Goal: Task Accomplishment & Management: Manage account settings

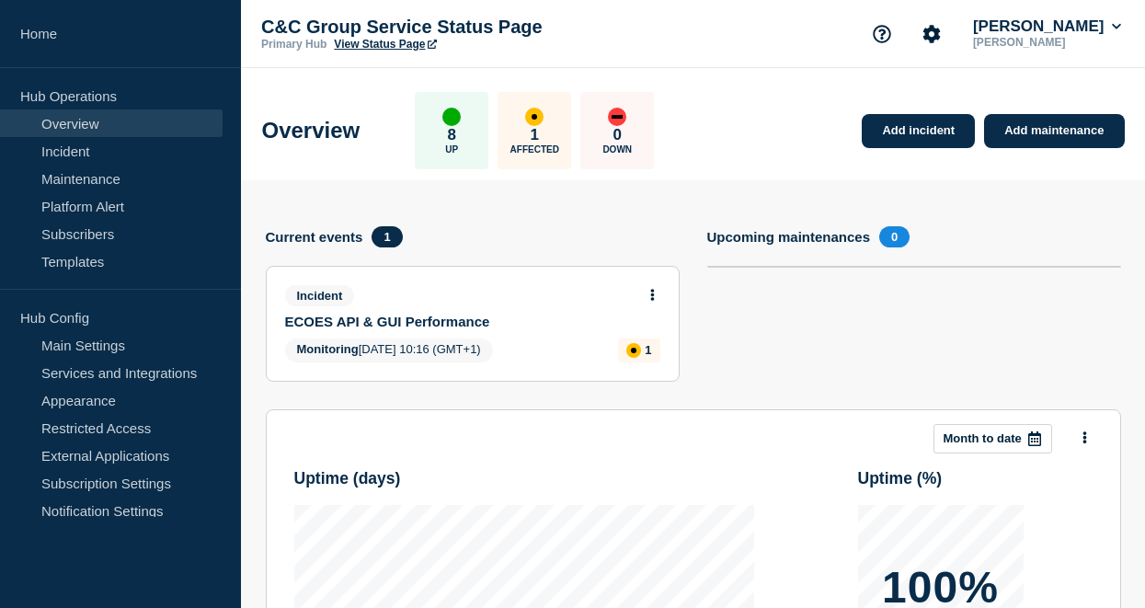
click at [649, 288] on button at bounding box center [653, 296] width 16 height 16
click at [655, 334] on link "View incident" at bounding box center [644, 338] width 75 height 15
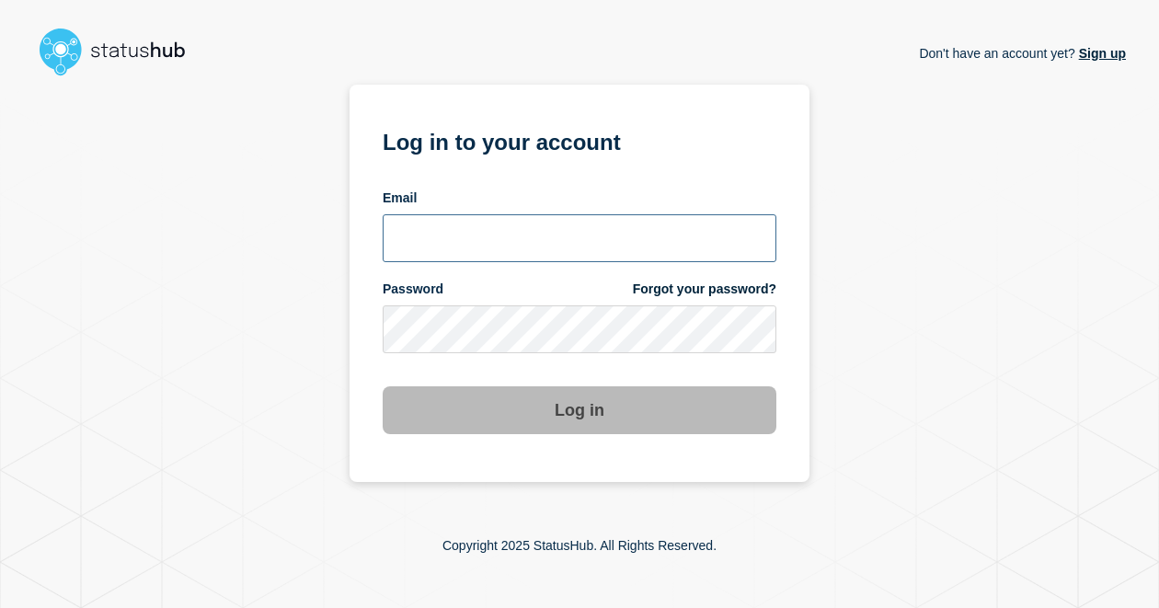
type input "[PERSON_NAME][EMAIL_ADDRESS][PERSON_NAME][DOMAIN_NAME]"
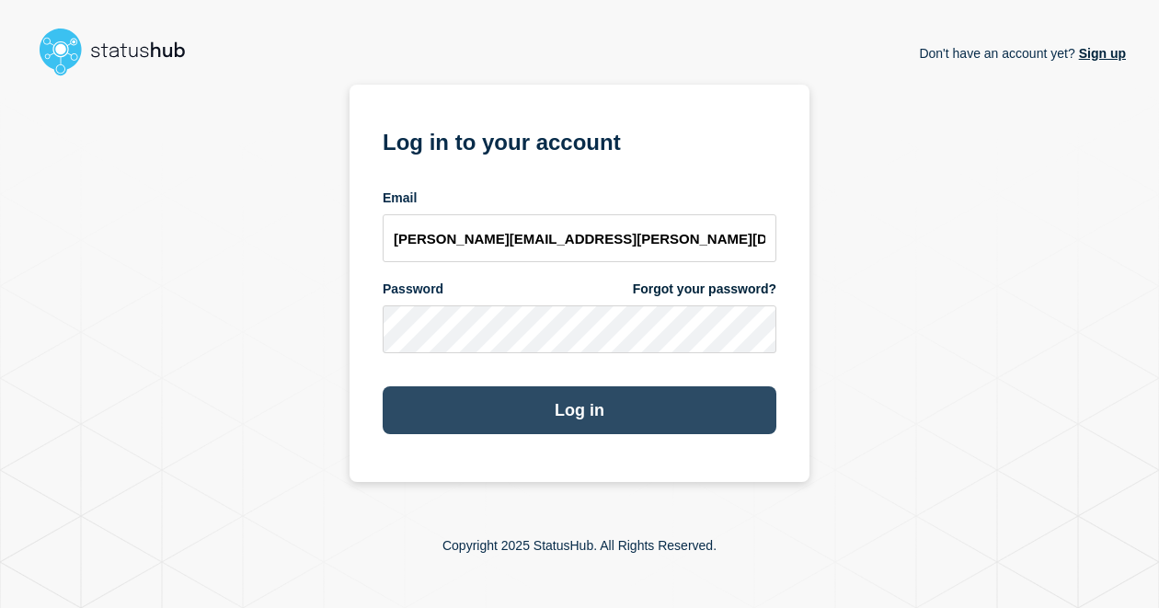
click at [580, 406] on button "Log in" at bounding box center [580, 410] width 394 height 48
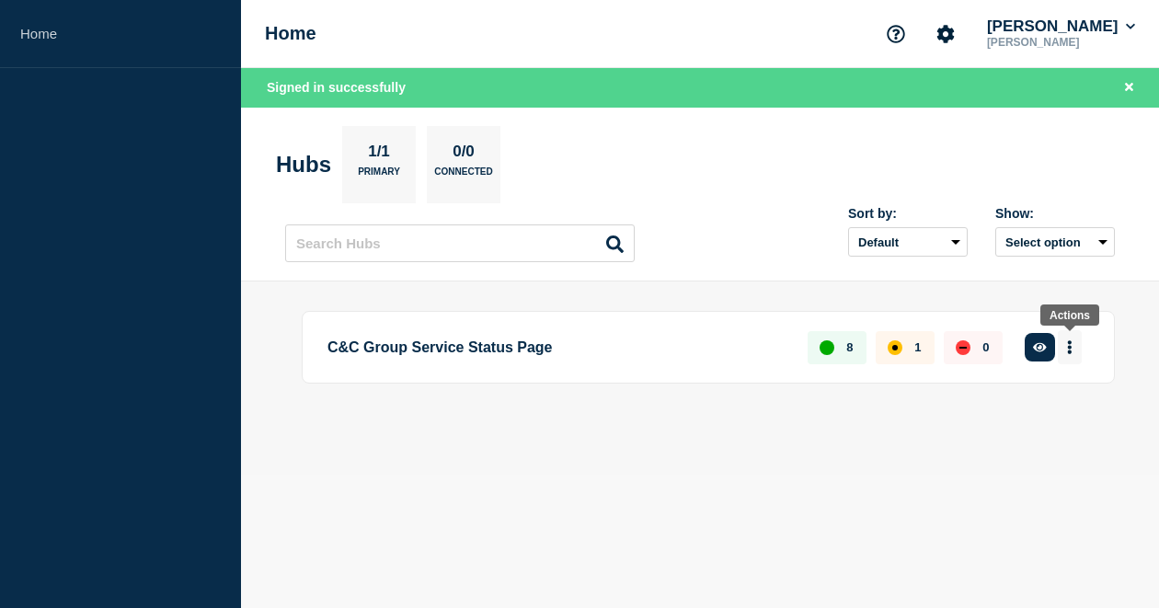
click at [1071, 350] on icon "More actions" at bounding box center [1070, 347] width 6 height 14
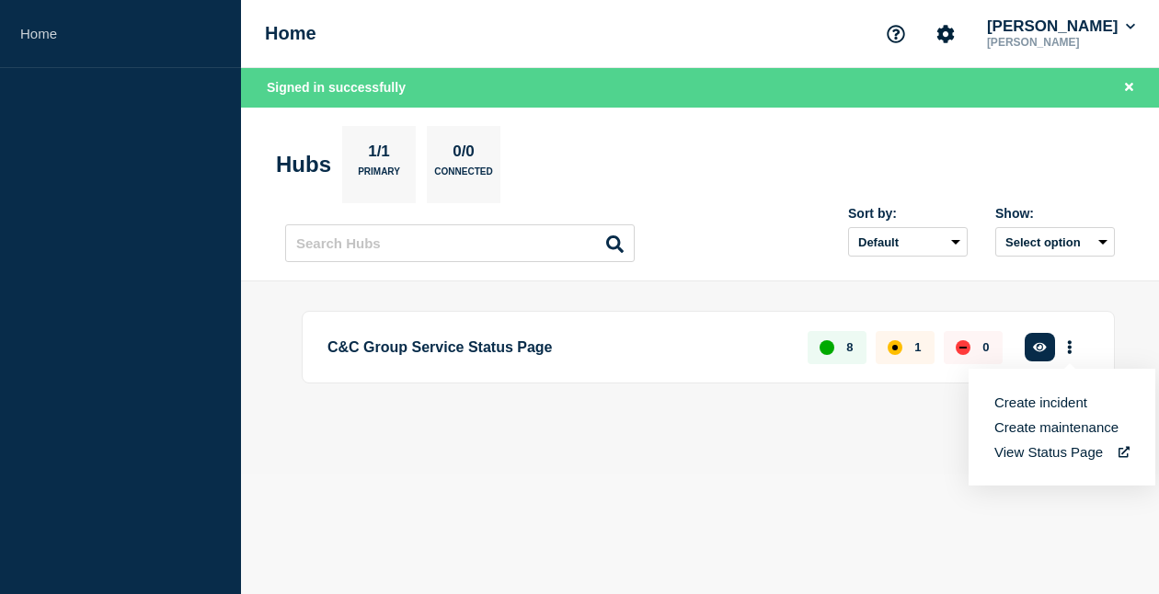
click at [484, 345] on p "C&C Group Service Status Page" at bounding box center [556, 347] width 459 height 34
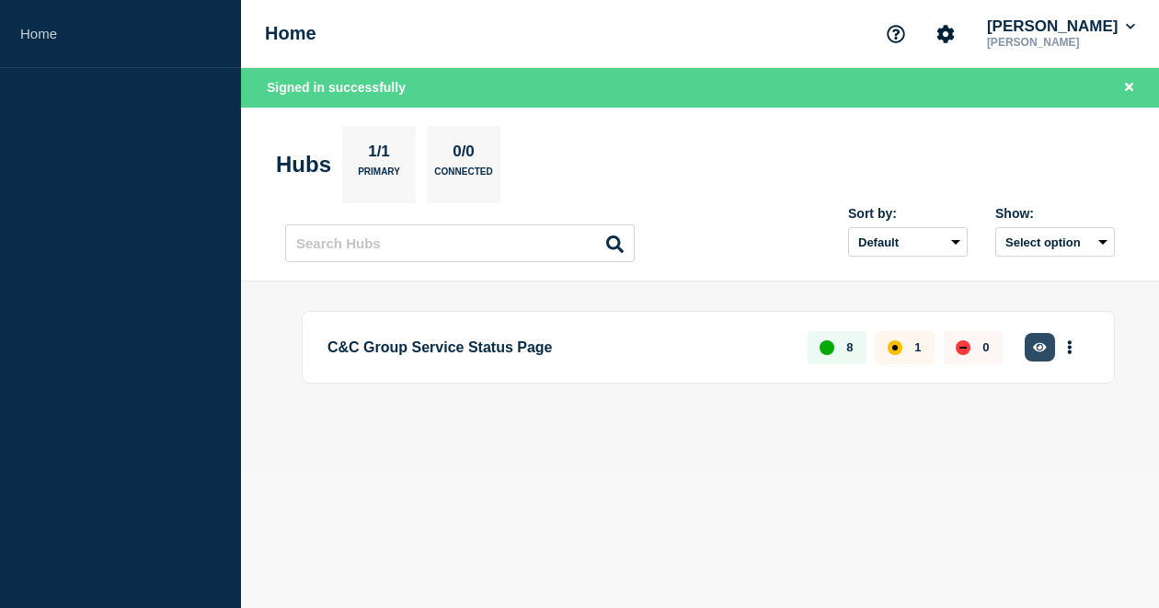
click at [1036, 339] on button "button" at bounding box center [1039, 347] width 30 height 29
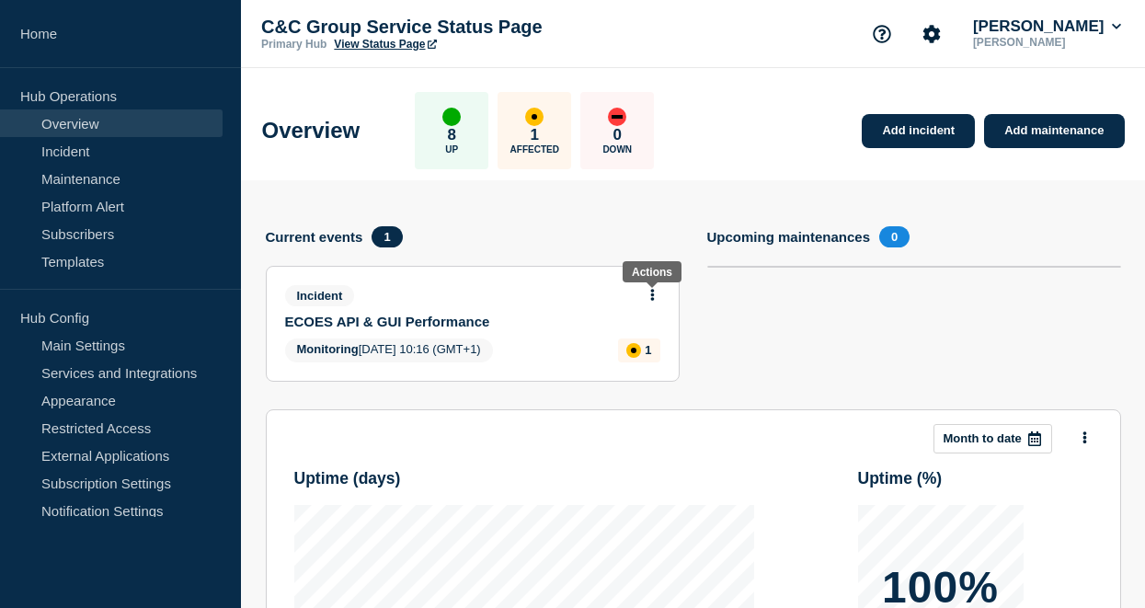
click at [653, 297] on icon at bounding box center [652, 295] width 5 height 12
click at [674, 361] on link "Update incident" at bounding box center [651, 362] width 89 height 15
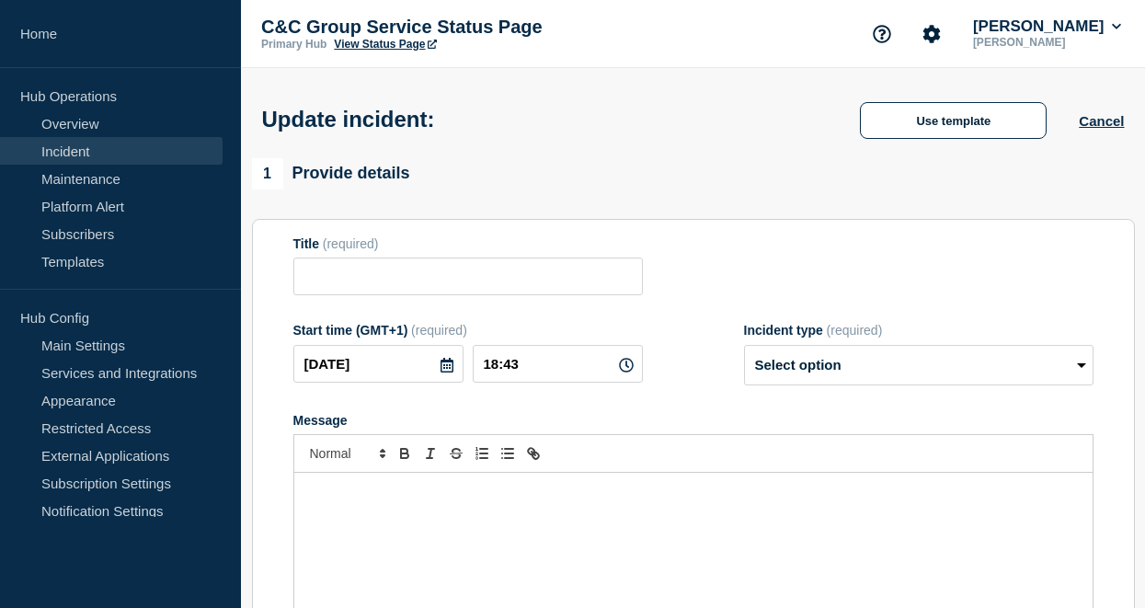
type input "ECOES API & GUI Performance"
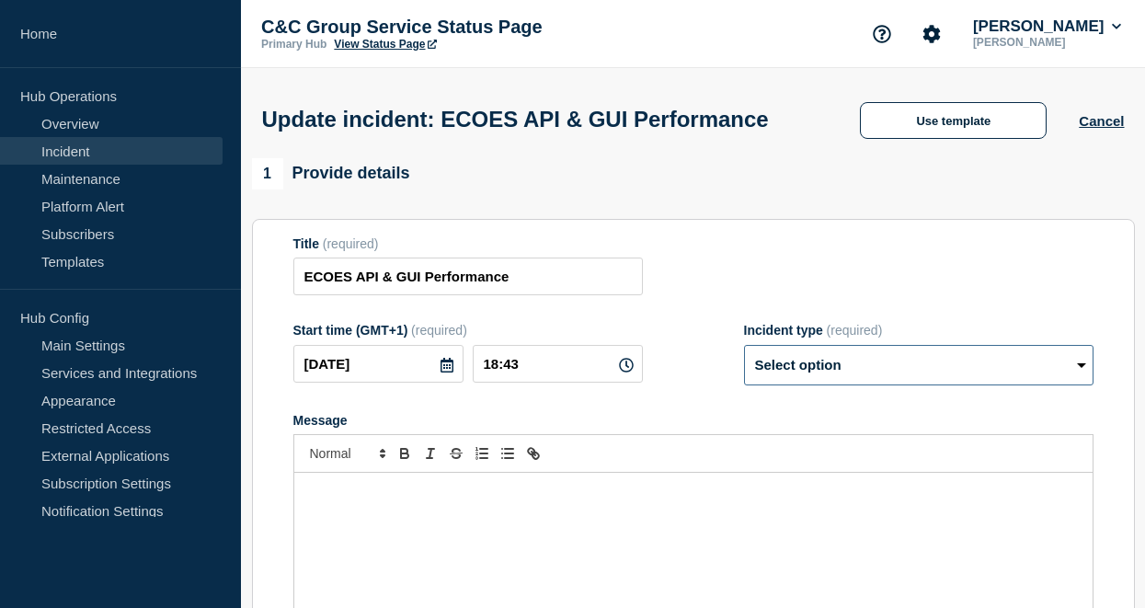
click at [825, 385] on select "Select option Investigating Identified Monitoring Resolved" at bounding box center [918, 365] width 349 height 40
select select "monitoring"
click at [744, 381] on select "Select option Investigating Identified Monitoring Resolved" at bounding box center [918, 365] width 349 height 40
click at [653, 569] on div "Message" at bounding box center [693, 583] width 798 height 221
paste div "Message"
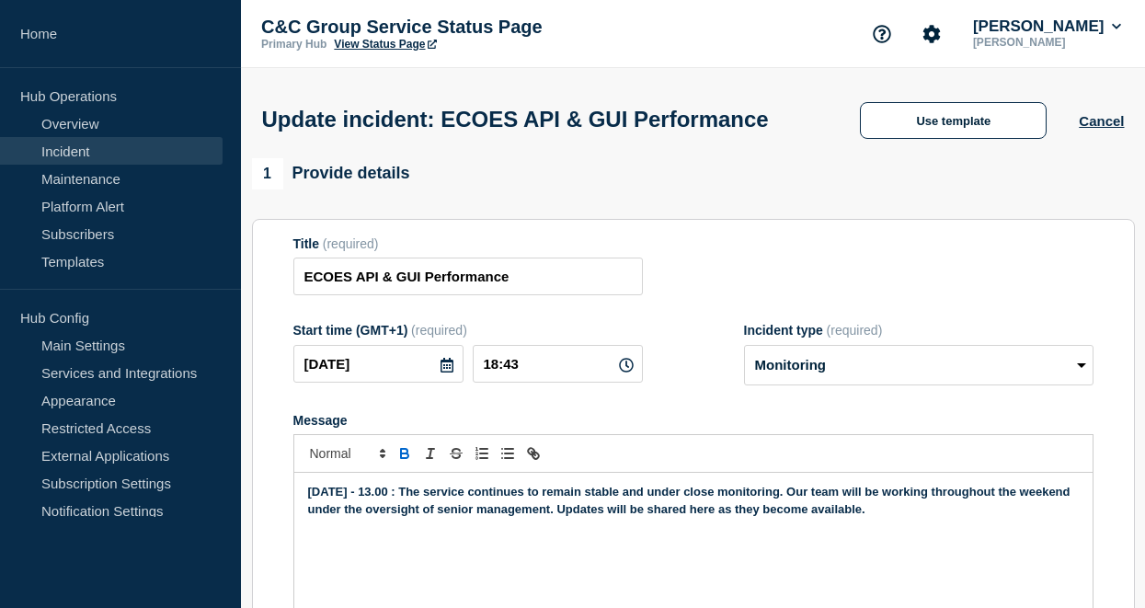
drag, startPoint x: 393, startPoint y: 532, endPoint x: 412, endPoint y: 530, distance: 19.5
click at [393, 515] on strong "04/10/2025 - 13.00 : The service continues to remain stable and under close mon…" at bounding box center [691, 500] width 766 height 30
click at [552, 383] on input "18:43" at bounding box center [558, 364] width 170 height 38
type input "19:00"
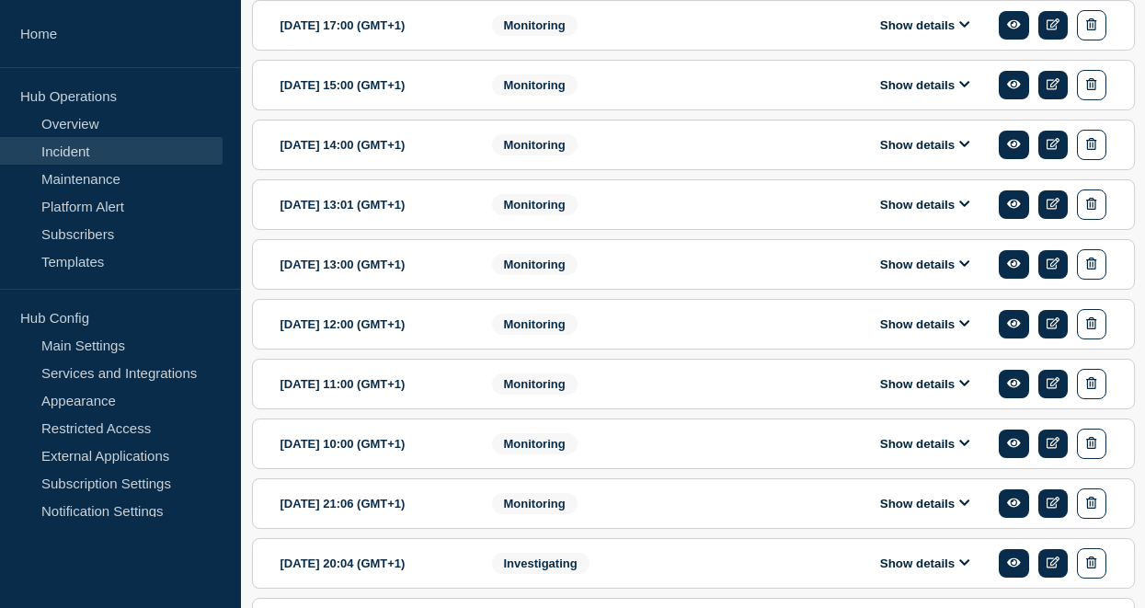
scroll to position [674, 0]
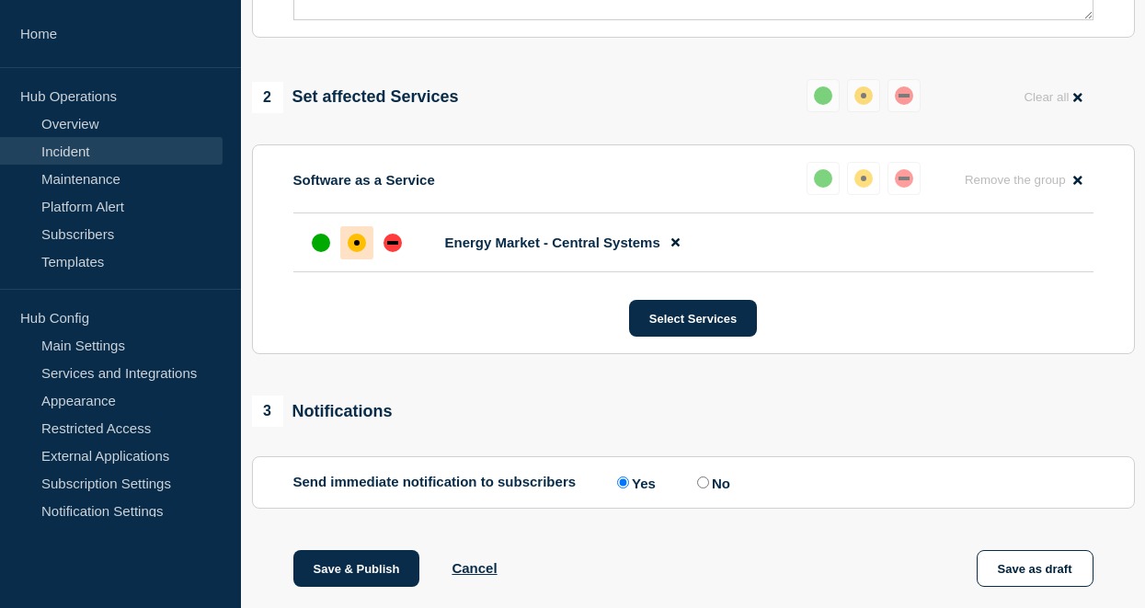
click at [916, 427] on div "3 Notifications" at bounding box center [693, 410] width 883 height 31
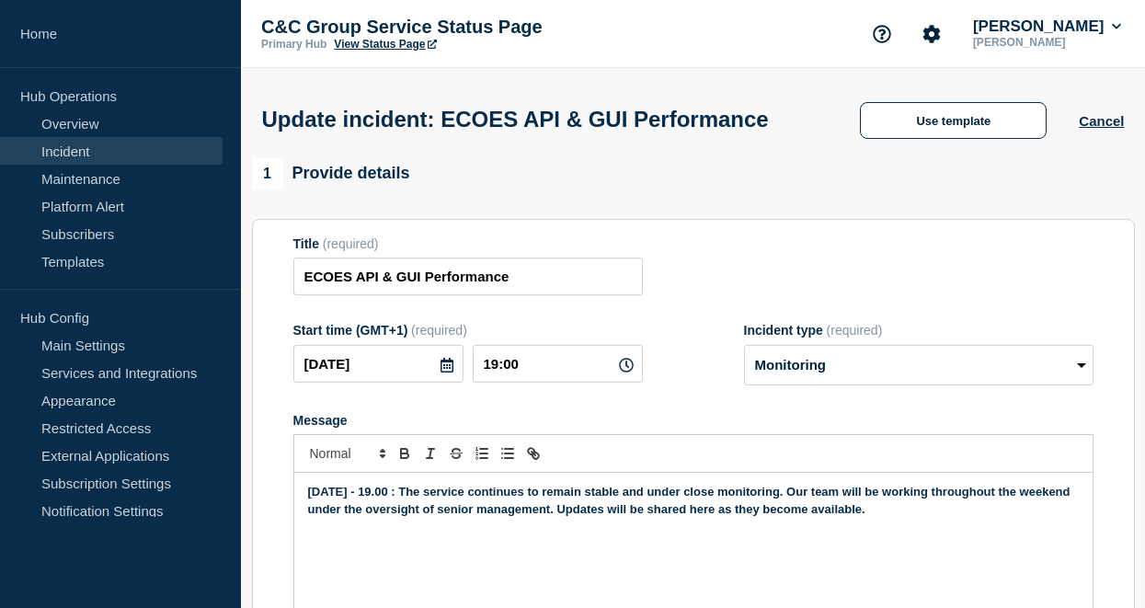
click at [0, 0] on span at bounding box center [0, 0] width 0 height 0
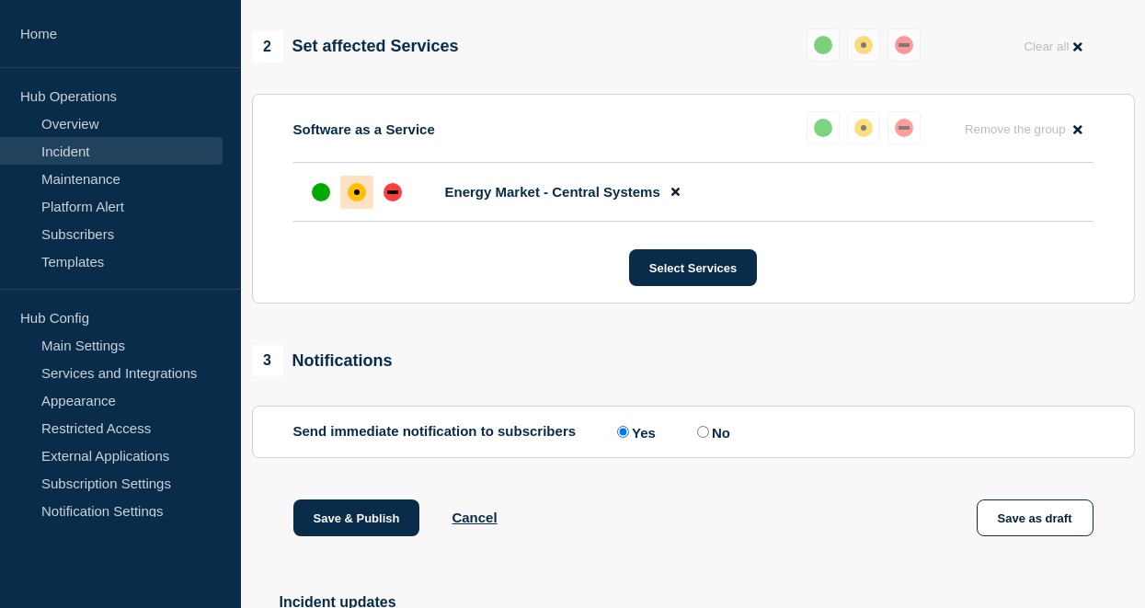
scroll to position [736, 0]
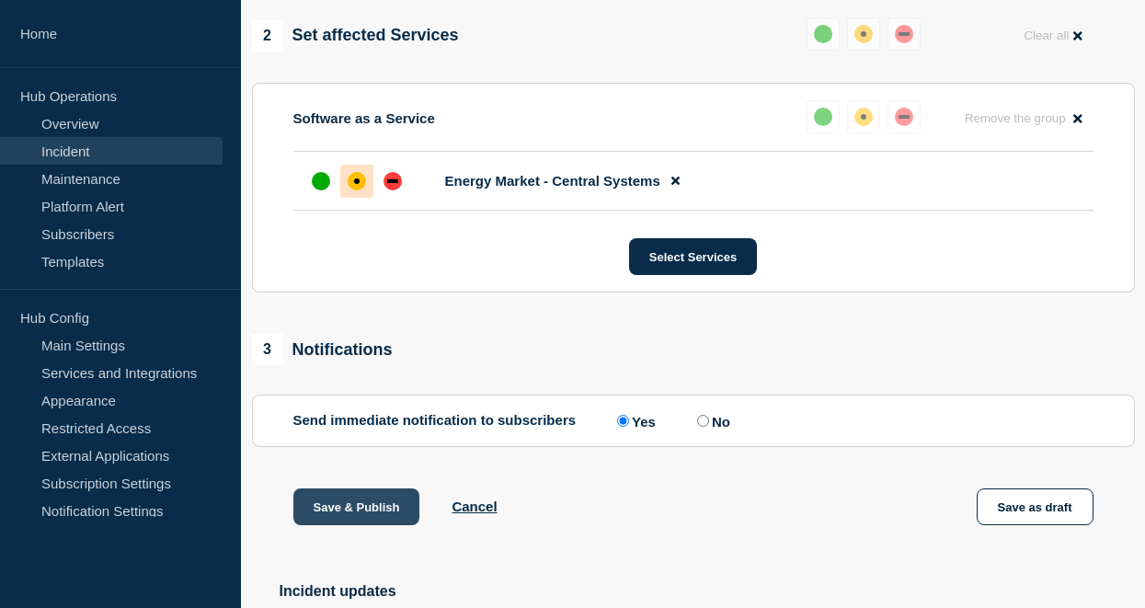
click at [326, 525] on button "Save & Publish" at bounding box center [356, 506] width 127 height 37
